Goal: Information Seeking & Learning: Learn about a topic

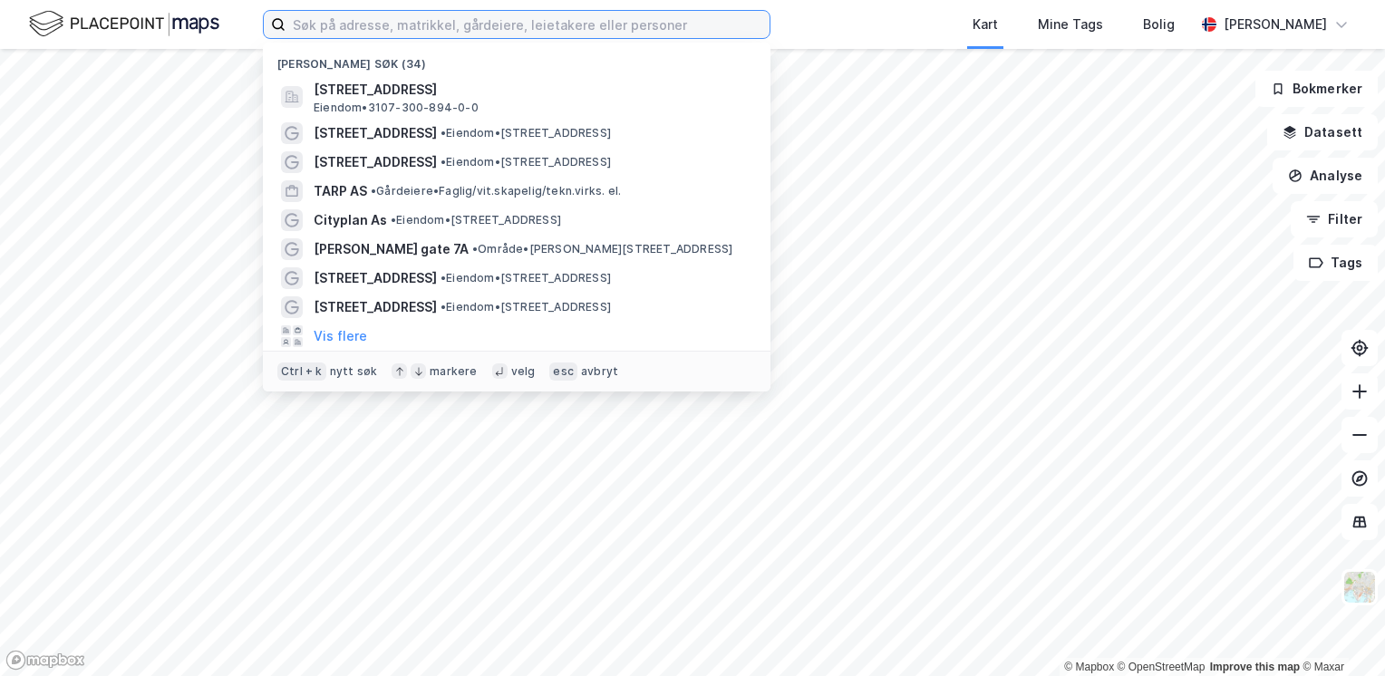
click at [472, 24] on input at bounding box center [528, 24] width 484 height 27
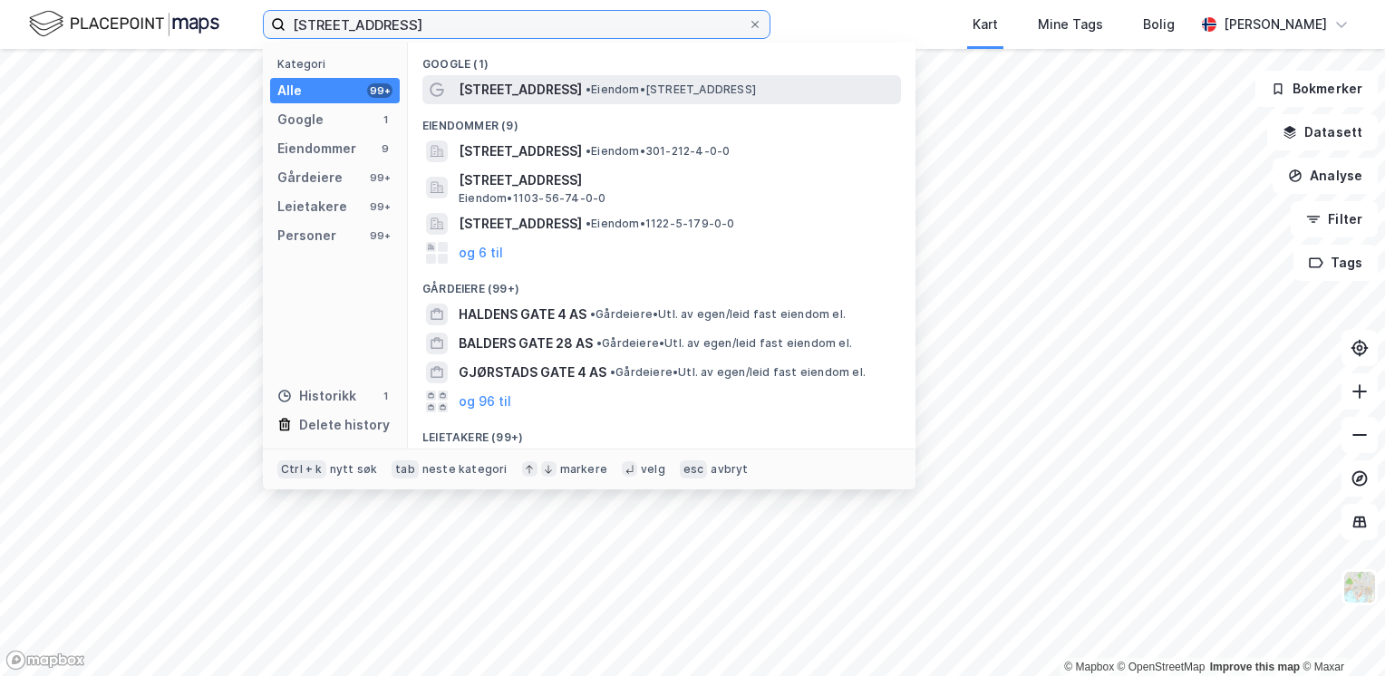
type input "[STREET_ADDRESS]"
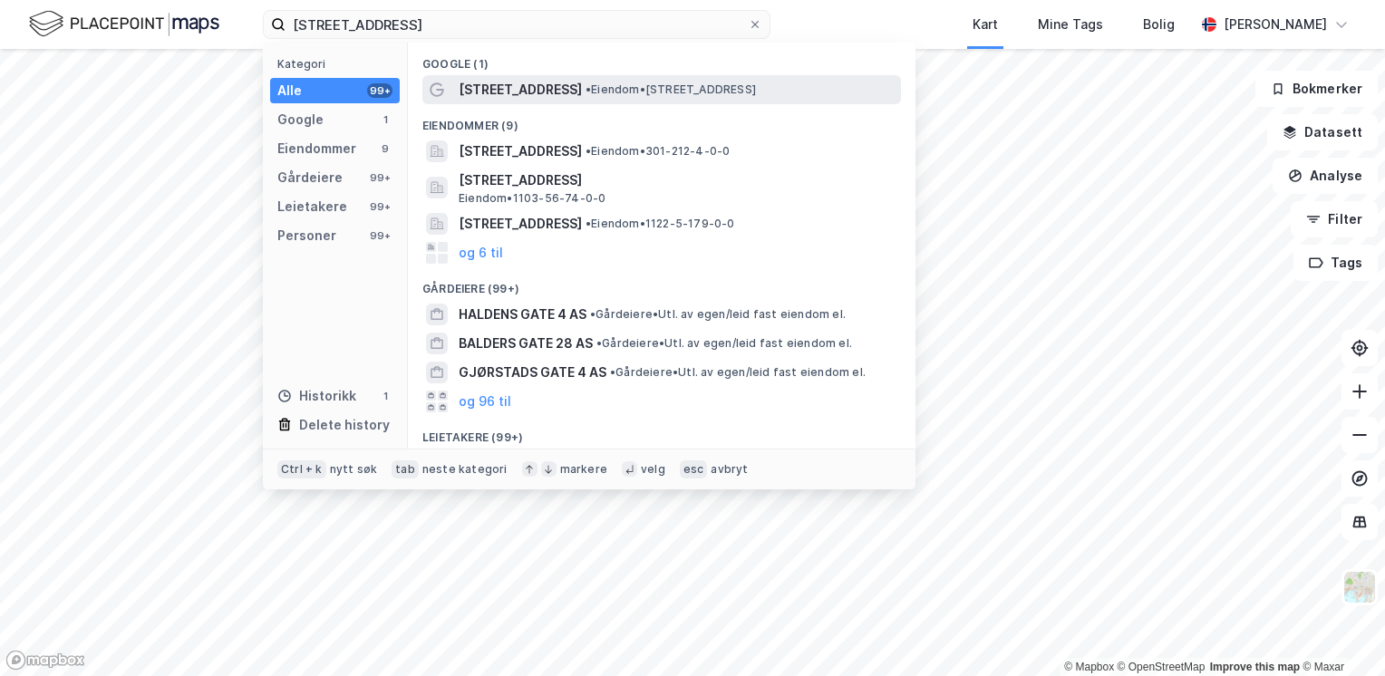
click at [502, 89] on span "[STREET_ADDRESS]" at bounding box center [520, 90] width 123 height 22
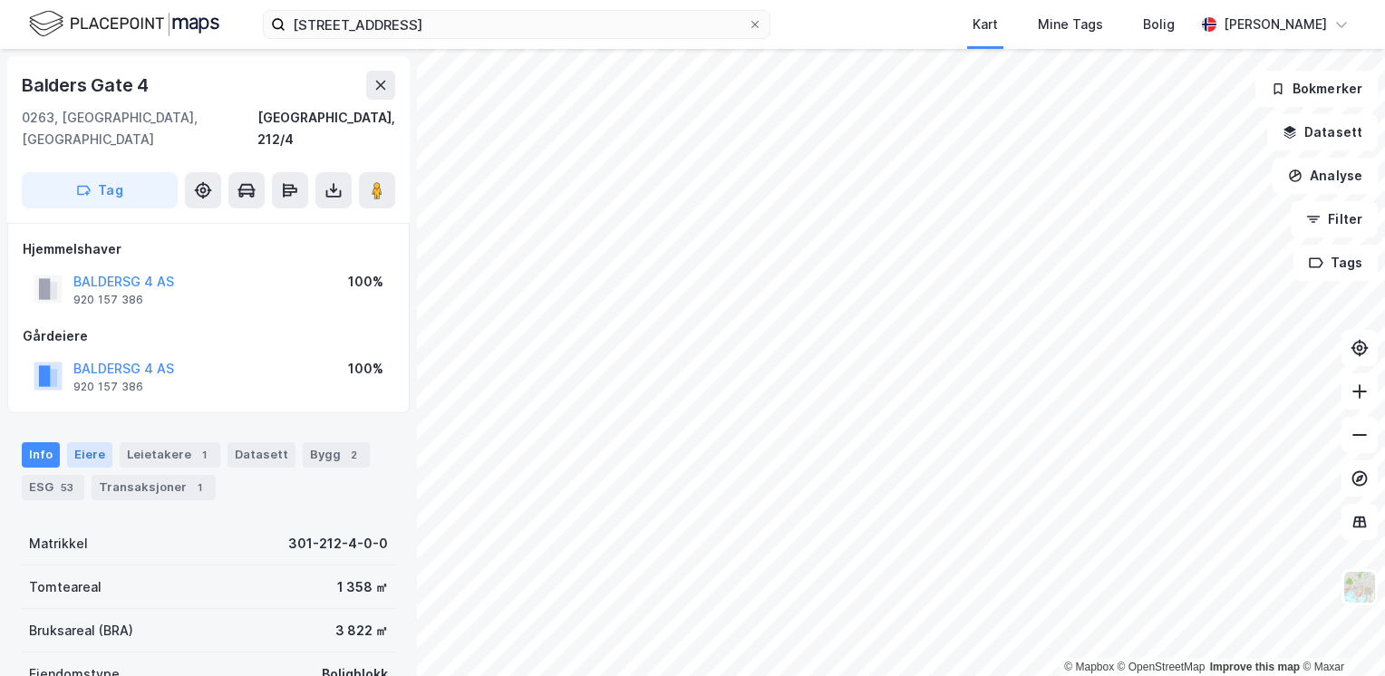
click at [76, 442] on div "Eiere" at bounding box center [89, 454] width 45 height 25
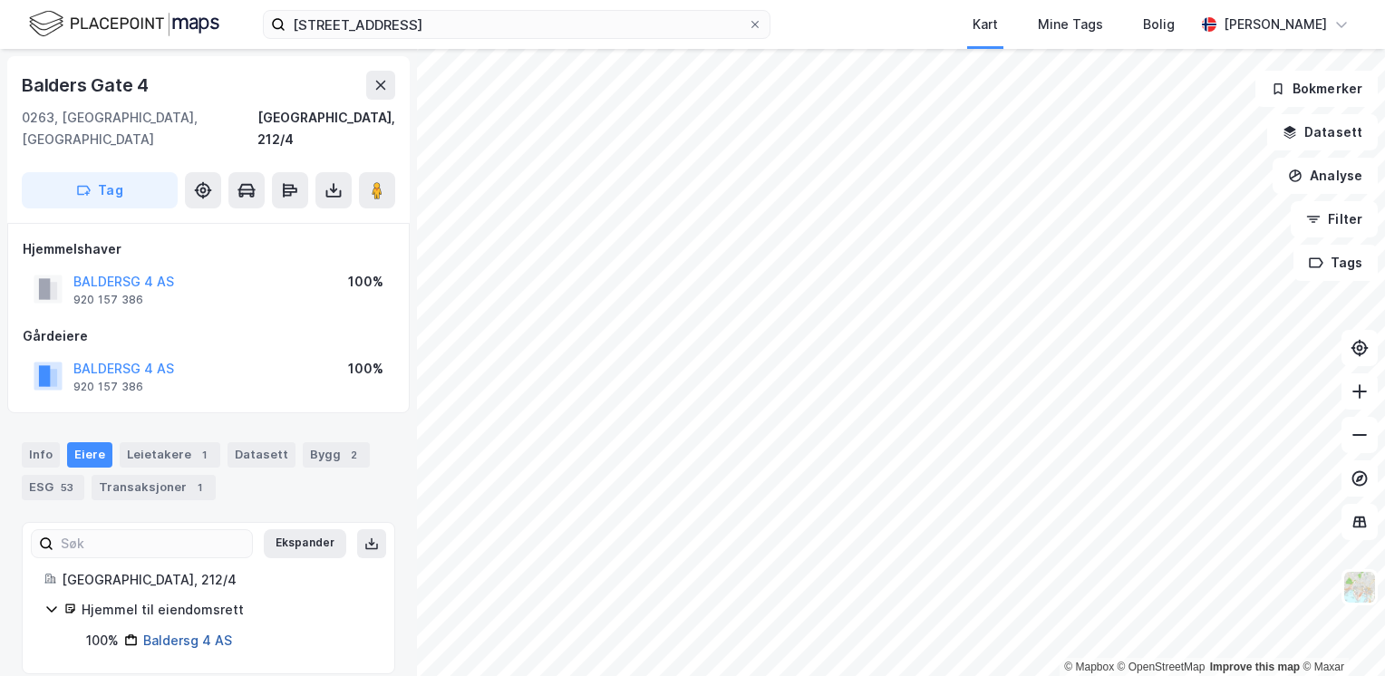
click at [160, 633] on link "Baldersg 4 AS" at bounding box center [187, 640] width 89 height 15
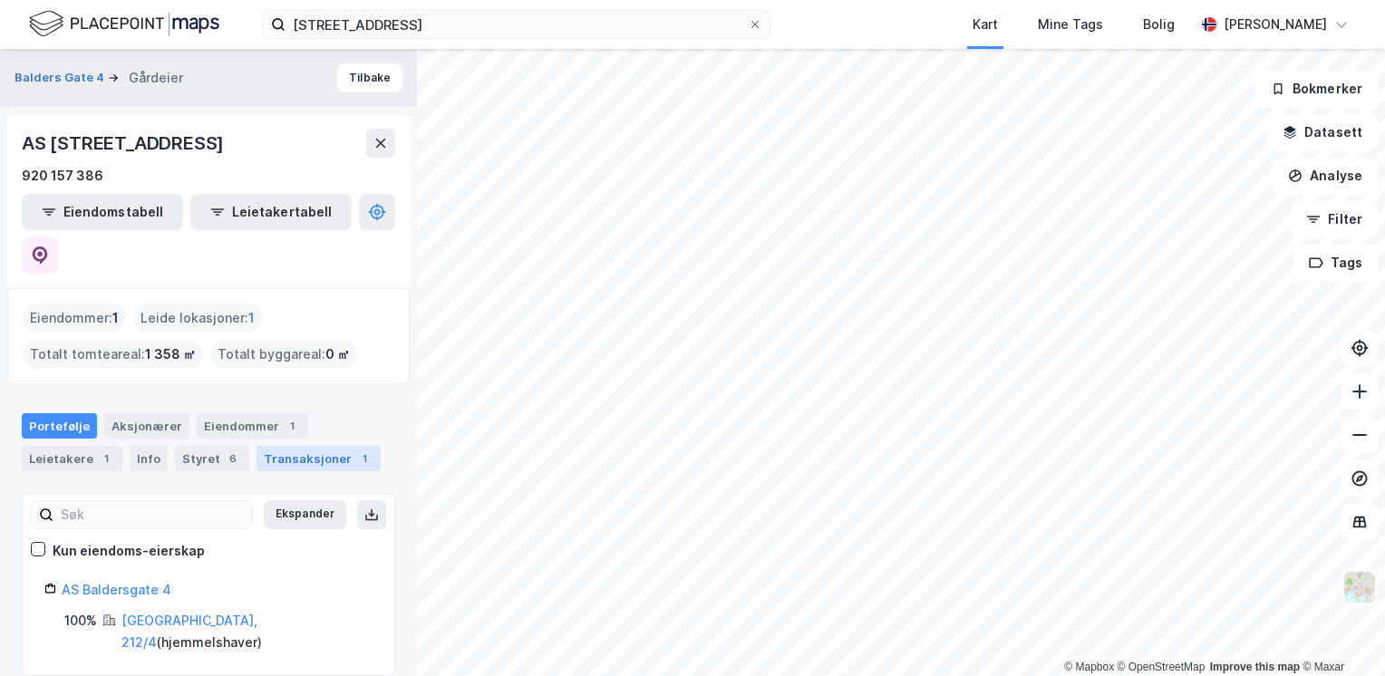
click at [295, 446] on div "Transaksjoner 1" at bounding box center [319, 458] width 124 height 25
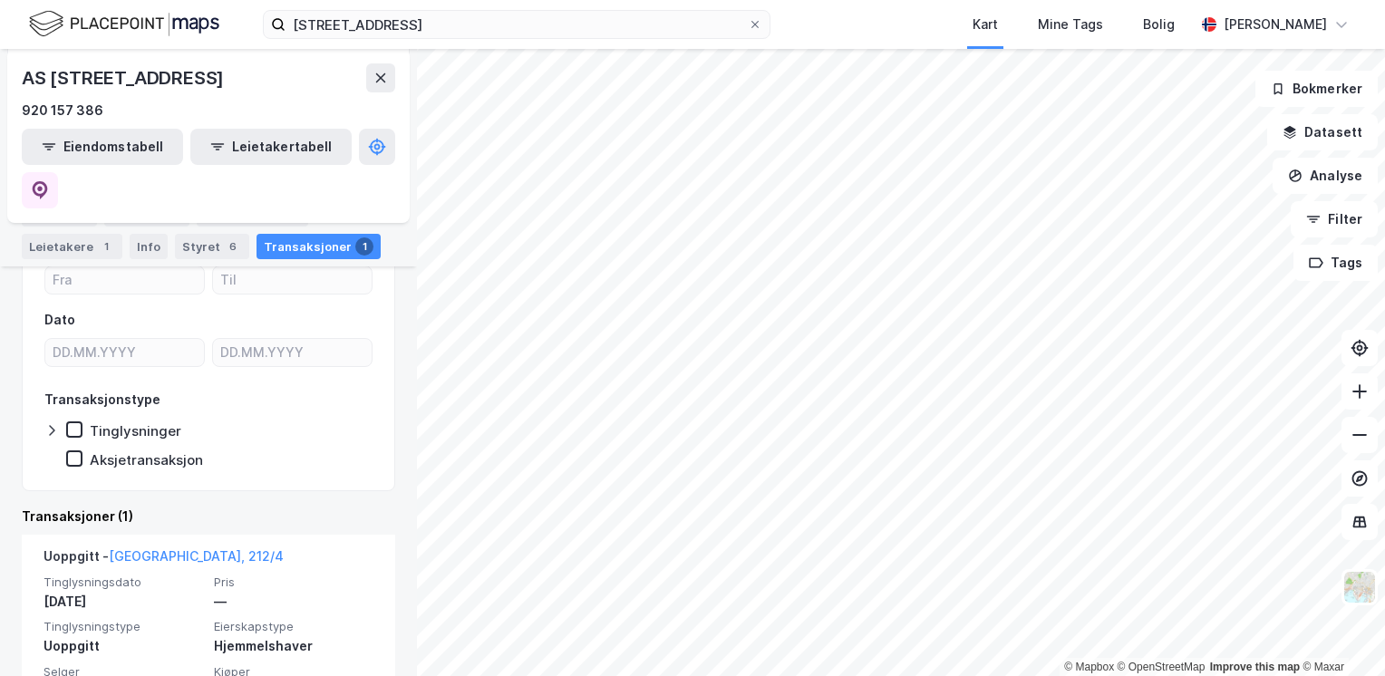
scroll to position [289, 0]
